Goal: Check status: Check status

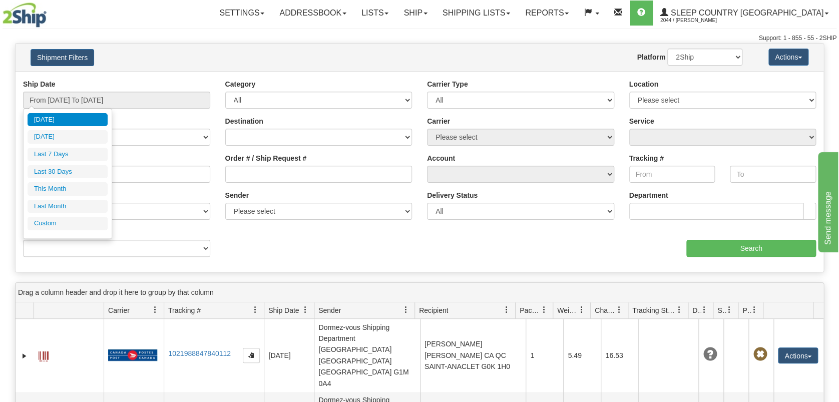
drag, startPoint x: 65, startPoint y: 172, endPoint x: 105, endPoint y: 172, distance: 40.0
click at [67, 172] on li "Last 30 Days" at bounding box center [68, 172] width 80 height 14
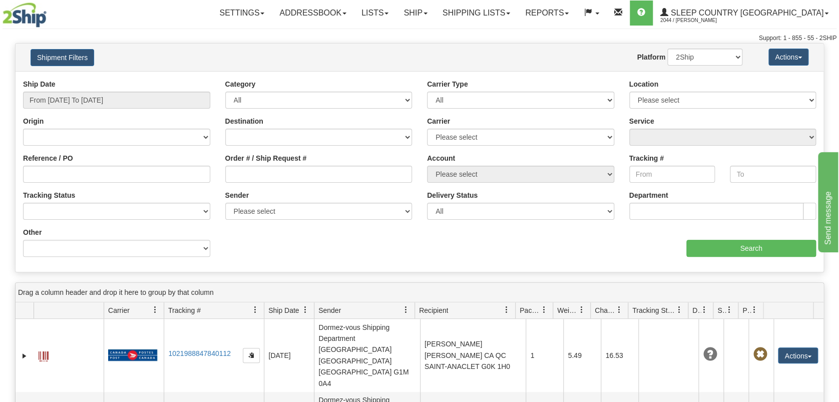
type input "From [DATE] To [DATE]"
click at [304, 173] on input "Order # / Ship Request #" at bounding box center [318, 174] width 187 height 17
paste input "9002I061702"
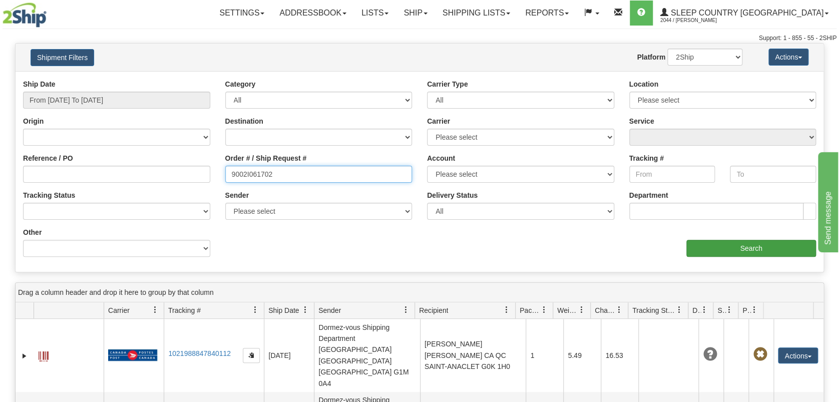
type input "9002I061702"
click at [728, 250] on input "Search" at bounding box center [751, 248] width 130 height 17
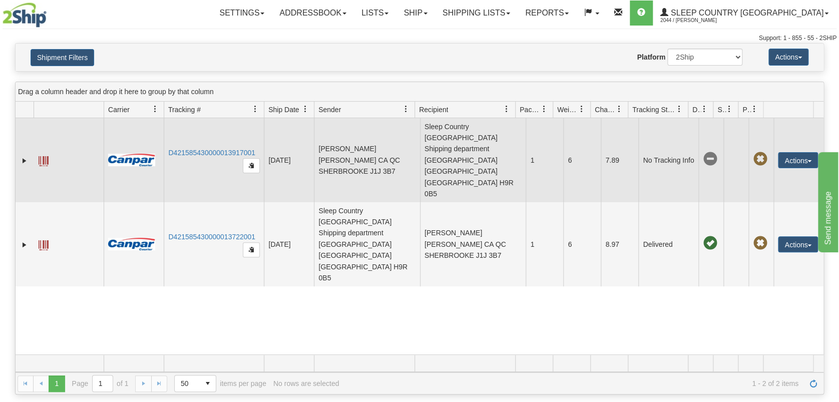
click at [44, 156] on span at bounding box center [44, 161] width 10 height 10
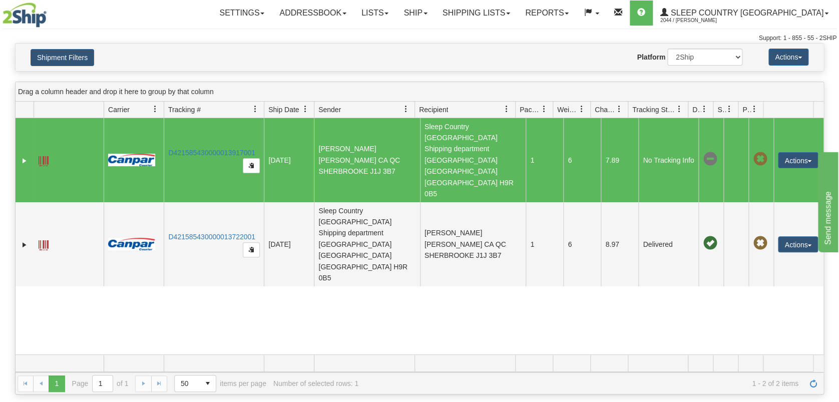
click at [614, 275] on div "31614145 2044 D421585430000013917001 [DATE] [DATE] 03:02:13 PM [PERSON_NAME] [P…" at bounding box center [420, 236] width 808 height 236
drag, startPoint x: 396, startPoint y: 256, endPoint x: 408, endPoint y: 236, distance: 23.6
click at [396, 253] on div "31614145 2044 D421585430000013917001 [DATE] [DATE] 03:02:13 PM [PERSON_NAME] [P…" at bounding box center [420, 236] width 808 height 236
